Goal: Transaction & Acquisition: Download file/media

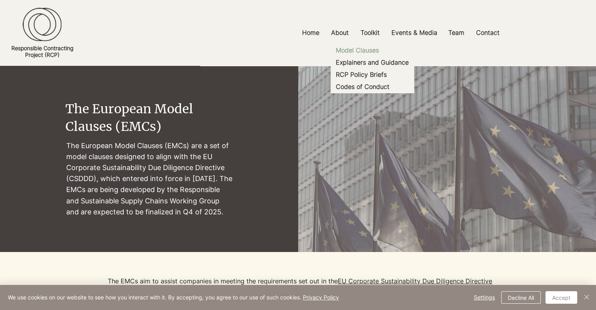
click at [368, 54] on p "Model Clauses" at bounding box center [356, 50] width 49 height 12
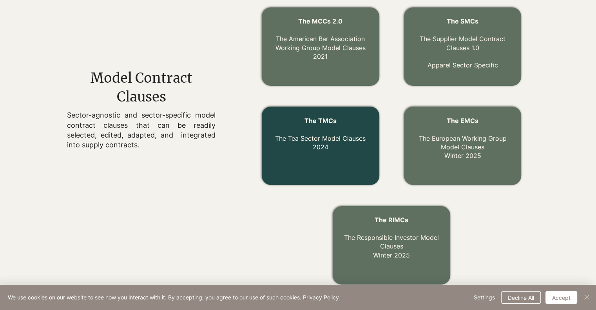
scroll to position [275, 0]
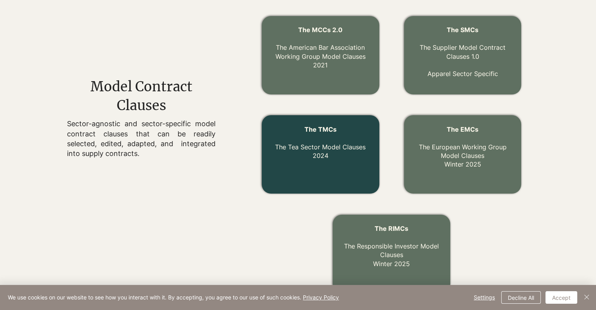
click at [328, 131] on span "The TMCs" at bounding box center [320, 129] width 32 height 8
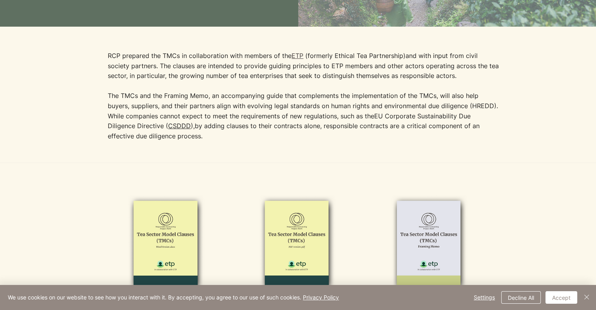
scroll to position [313, 0]
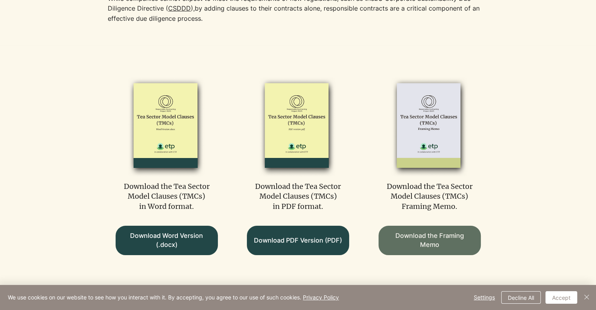
click at [435, 231] on link "Download the Framing Memo" at bounding box center [429, 240] width 102 height 29
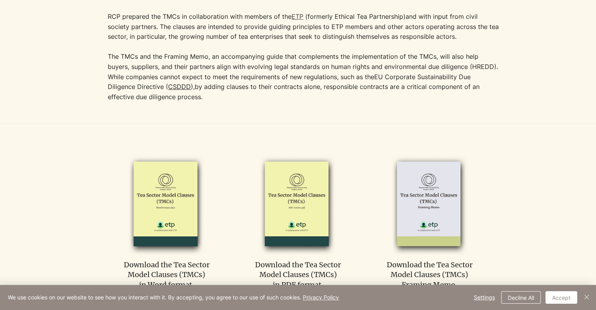
scroll to position [196, 0]
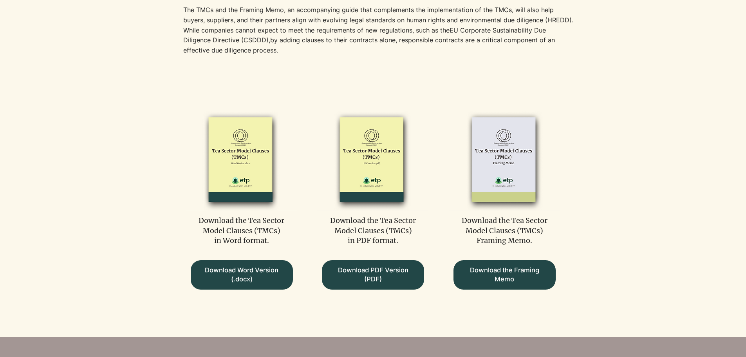
scroll to position [283, 0]
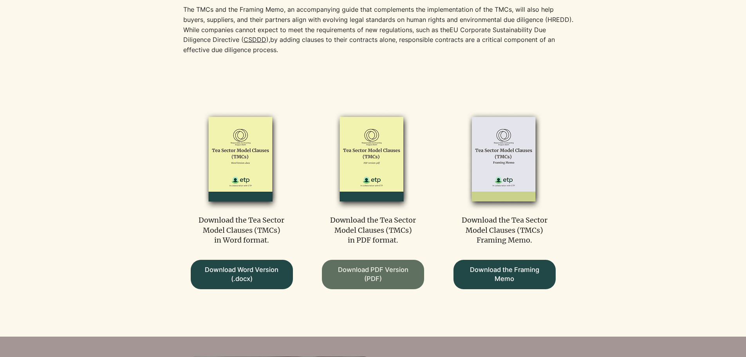
click at [362, 279] on span "Download PDF Version (PDF)" at bounding box center [373, 274] width 88 height 18
